Goal: Navigation & Orientation: Go to known website

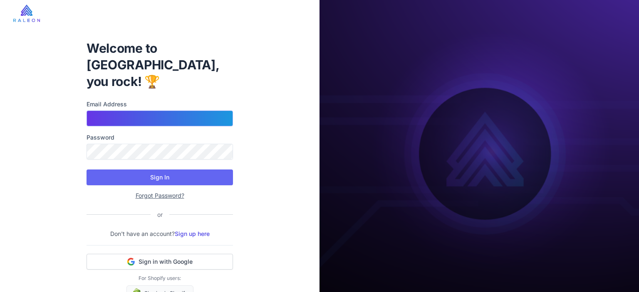
click at [188, 111] on input "Email Address" at bounding box center [159, 119] width 146 height 16
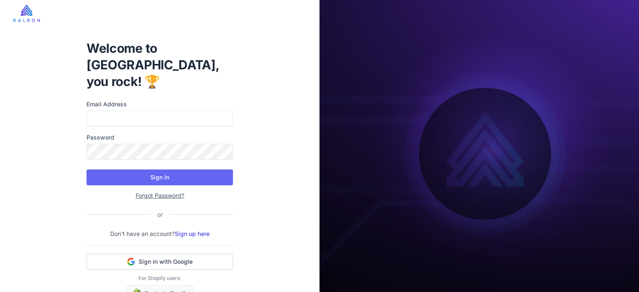
click at [241, 112] on div "Welcome to [GEOGRAPHIC_DATA], you rock! 🏆 Email Address Password Sign In Forgot…" at bounding box center [159, 157] width 319 height 315
